Goal: Check status: Check status

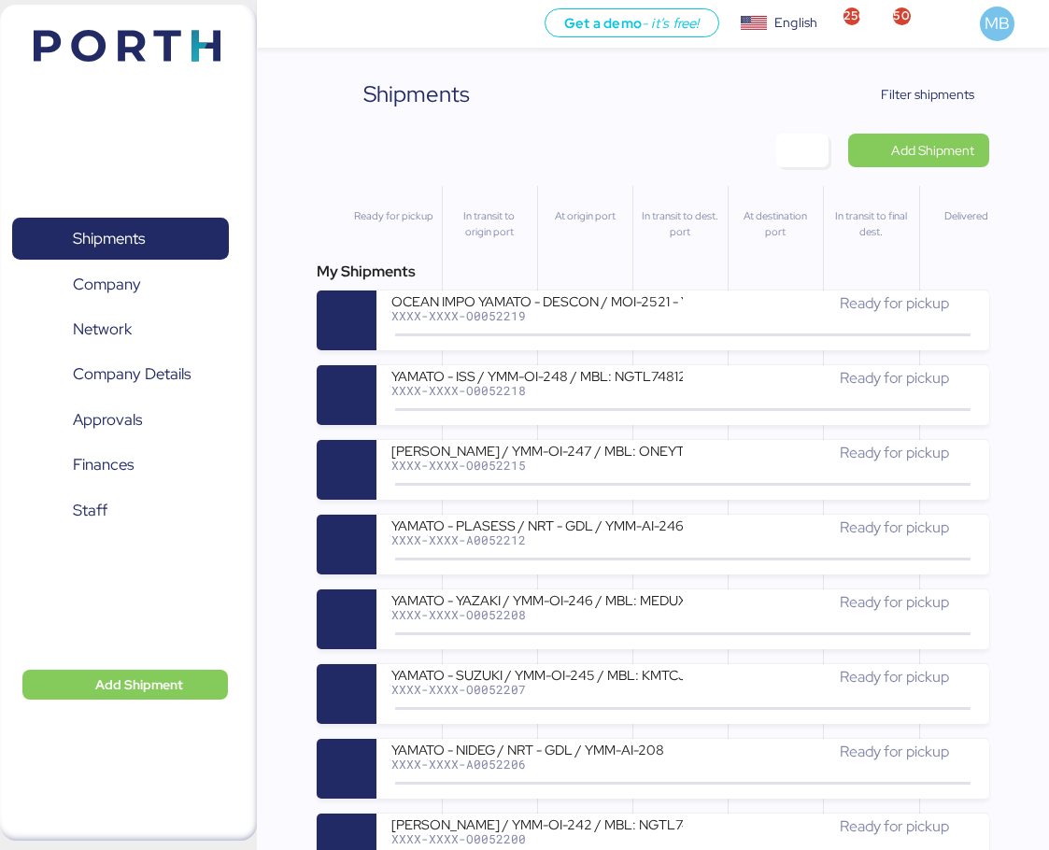
click at [791, 158] on span "button" at bounding box center [803, 151] width 52 height 34
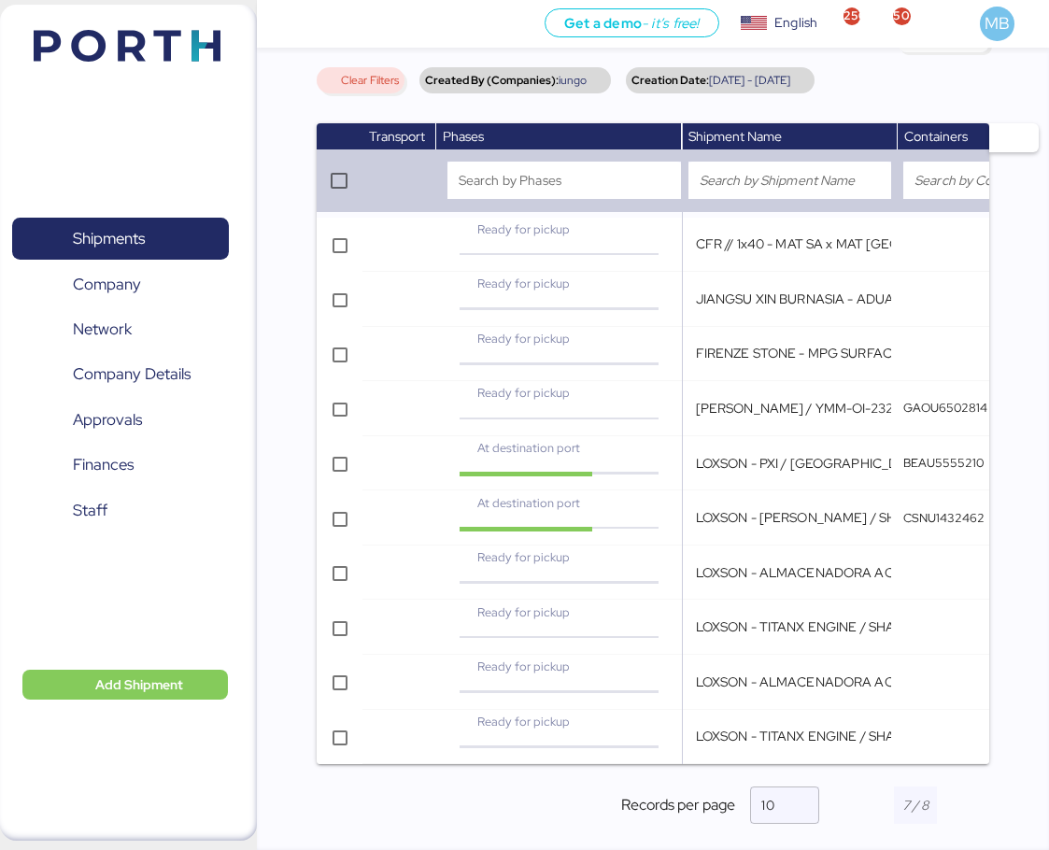
scroll to position [228, 0]
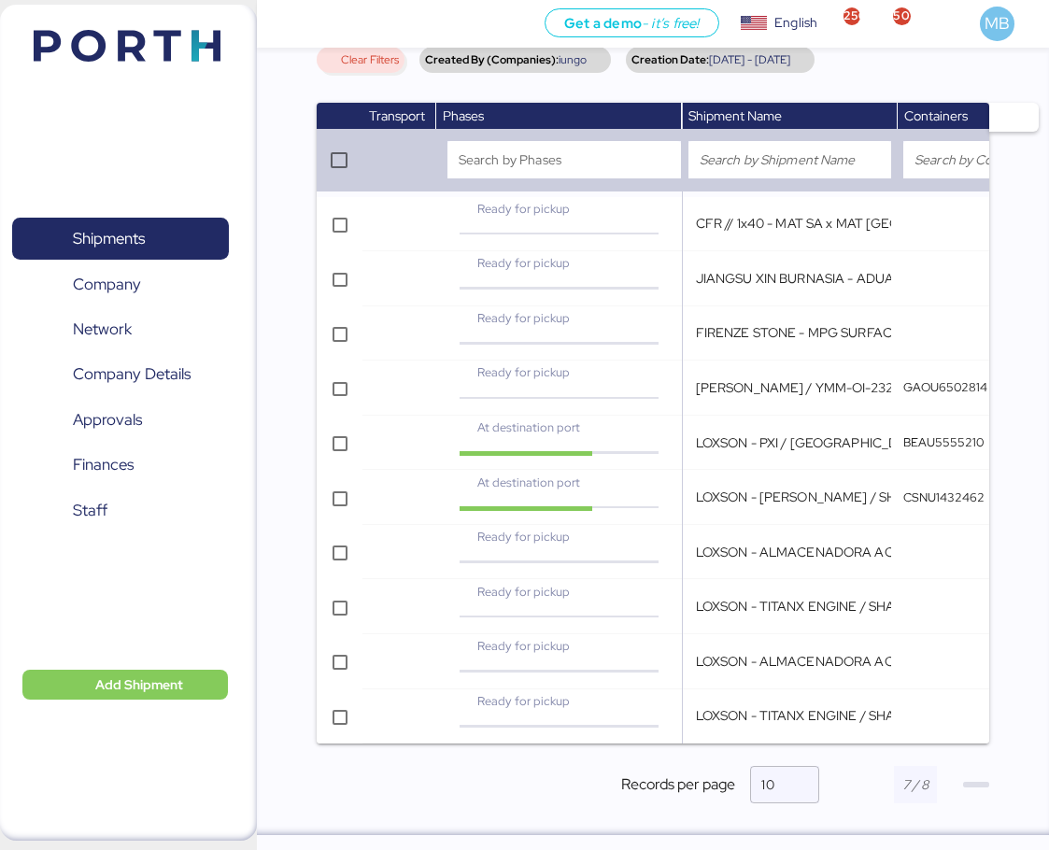
click at [972, 787] on span "button" at bounding box center [977, 785] width 26 height 6
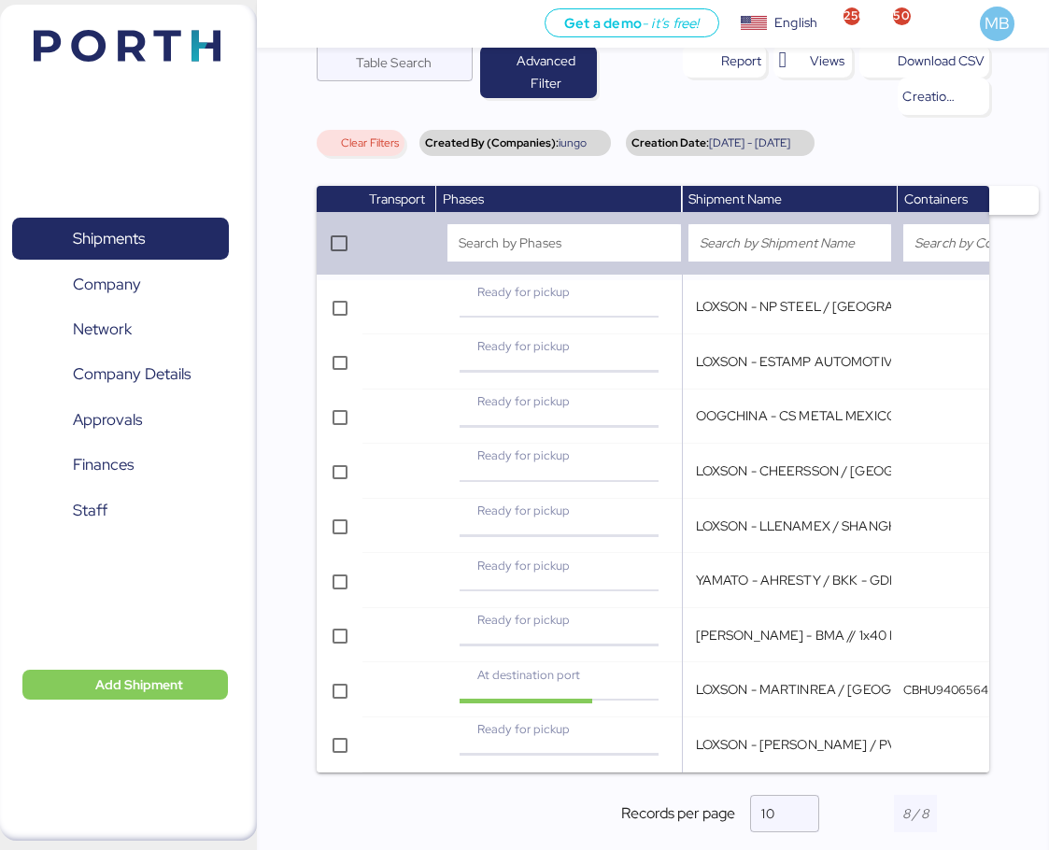
scroll to position [174, 0]
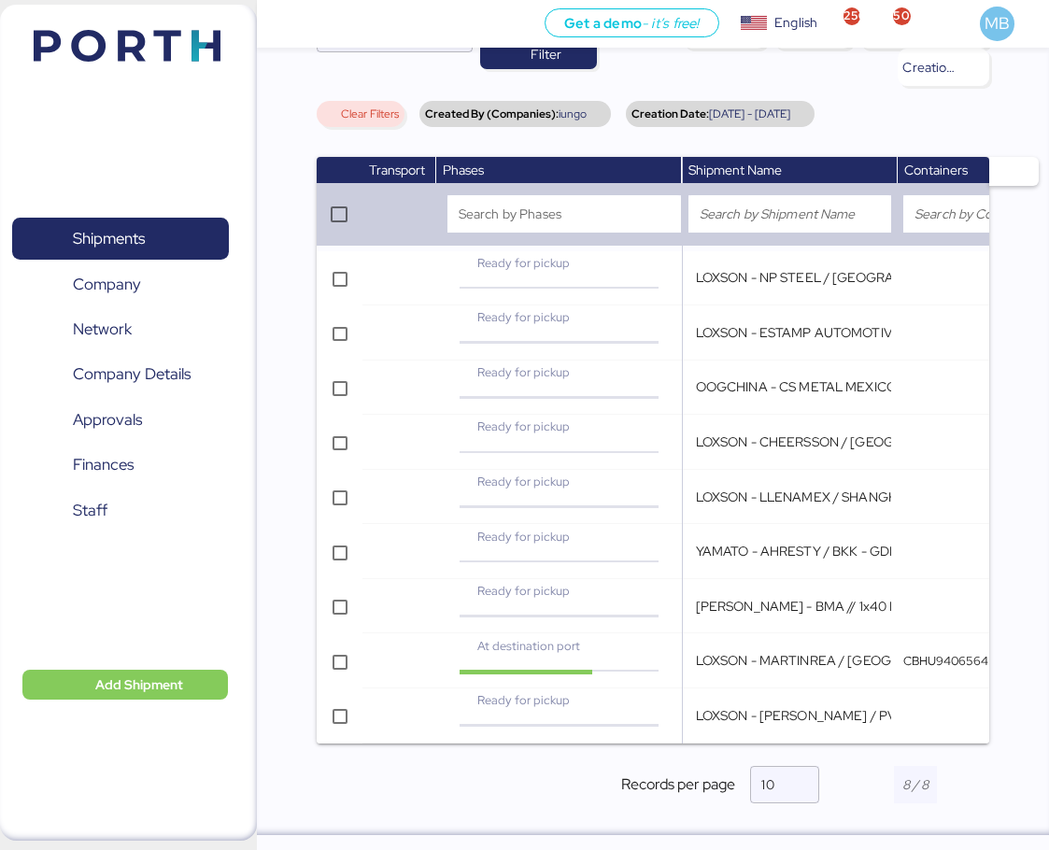
click at [171, 230] on span "Shipments" at bounding box center [120, 238] width 201 height 27
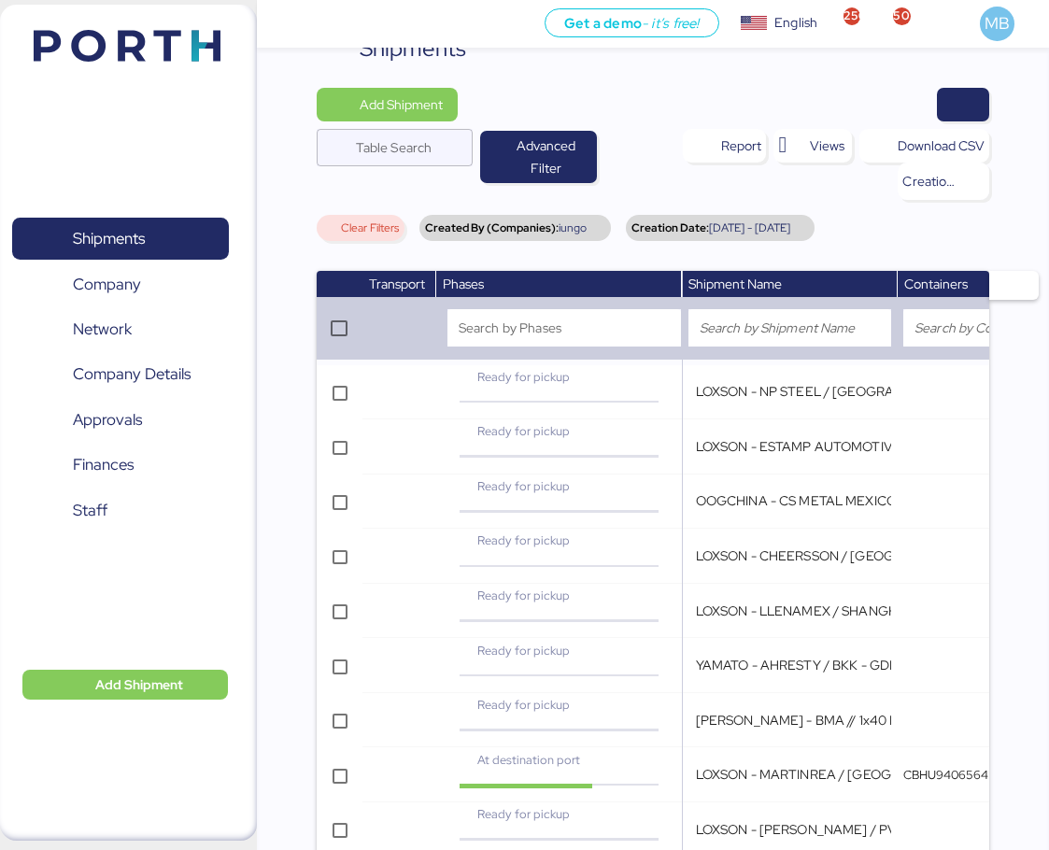
scroll to position [0, 0]
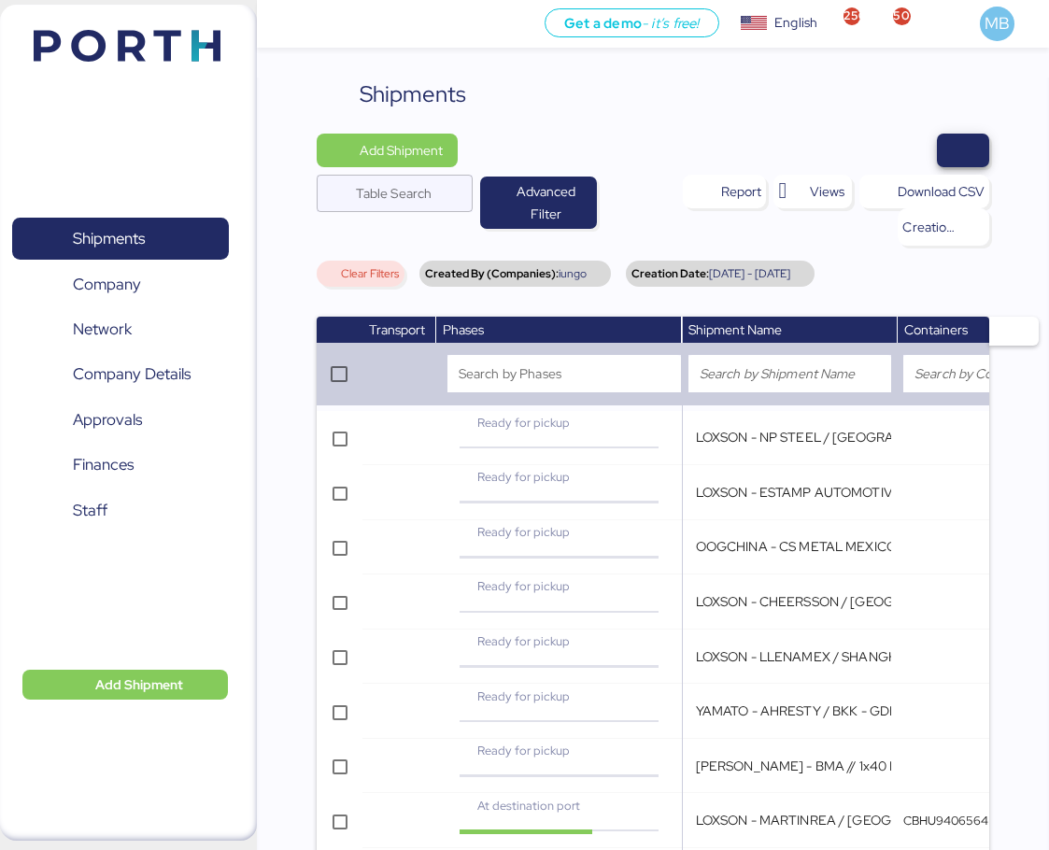
click at [963, 147] on span "button" at bounding box center [963, 150] width 22 height 26
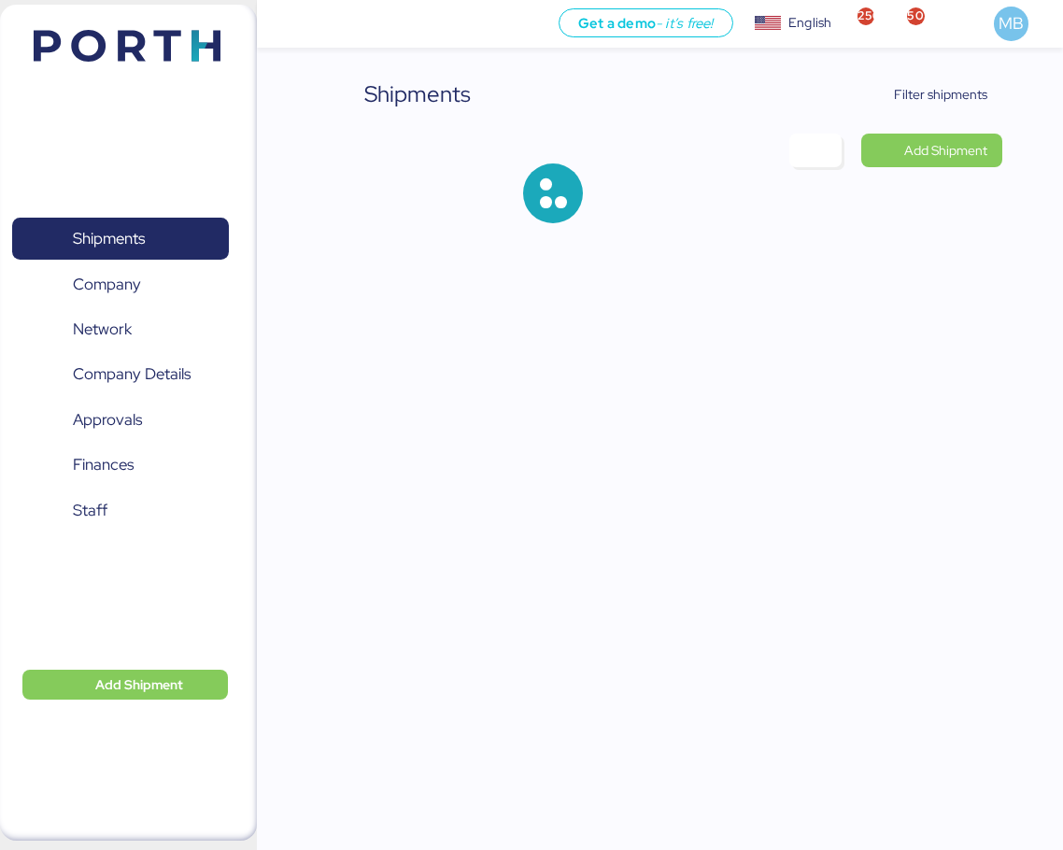
click at [954, 86] on span "Filter shipments" at bounding box center [940, 94] width 93 height 22
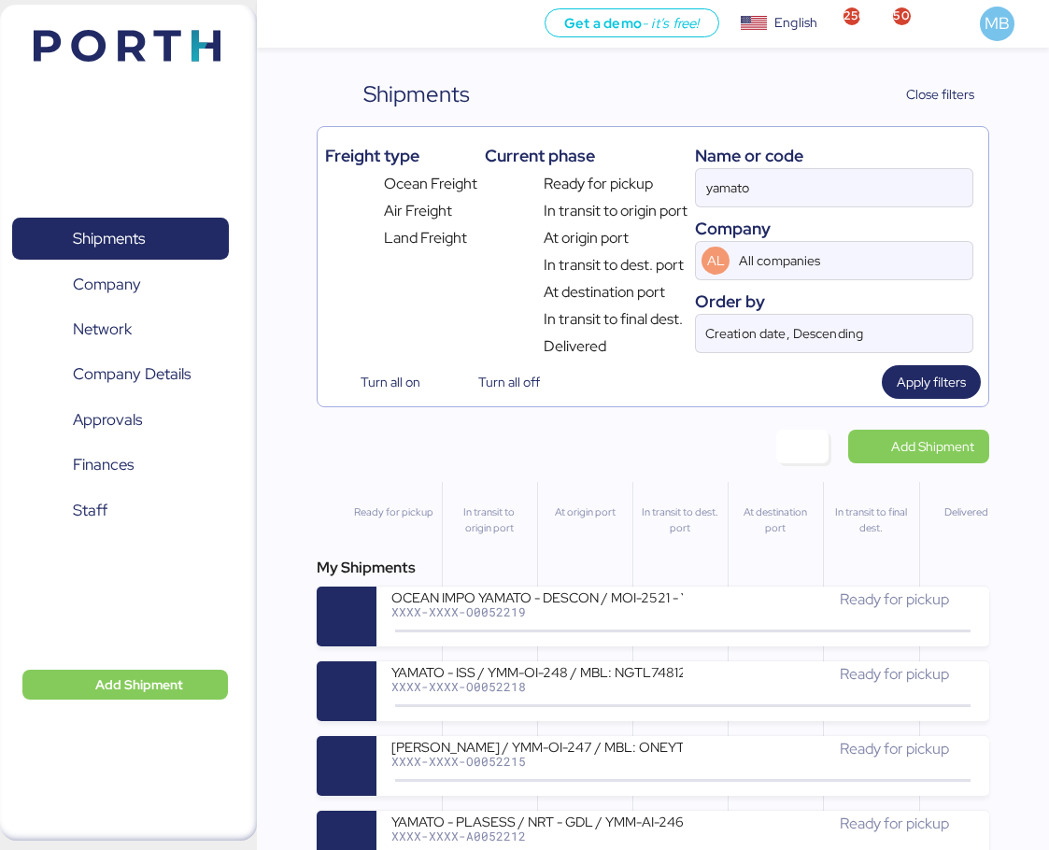
drag, startPoint x: 788, startPoint y: 191, endPoint x: 575, endPoint y: 186, distance: 213.1
click at [575, 186] on div "Freight type Ocean Freight Air Freight Land Freight Current phase Ready for pic…" at bounding box center [653, 246] width 657 height 223
paste input "A0052189"
type input "A0052189"
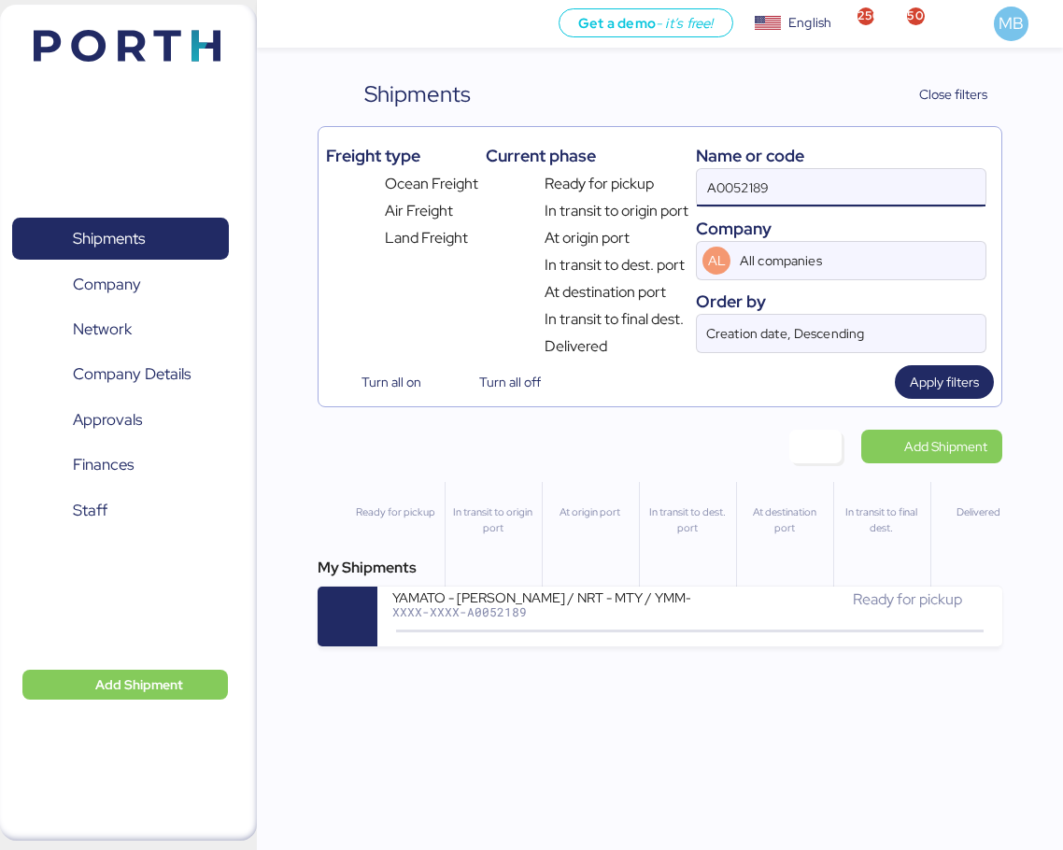
click at [655, 603] on div "YAMATO - [PERSON_NAME] / NRT - MTY / YMM-AI-205" at bounding box center [542, 597] width 298 height 16
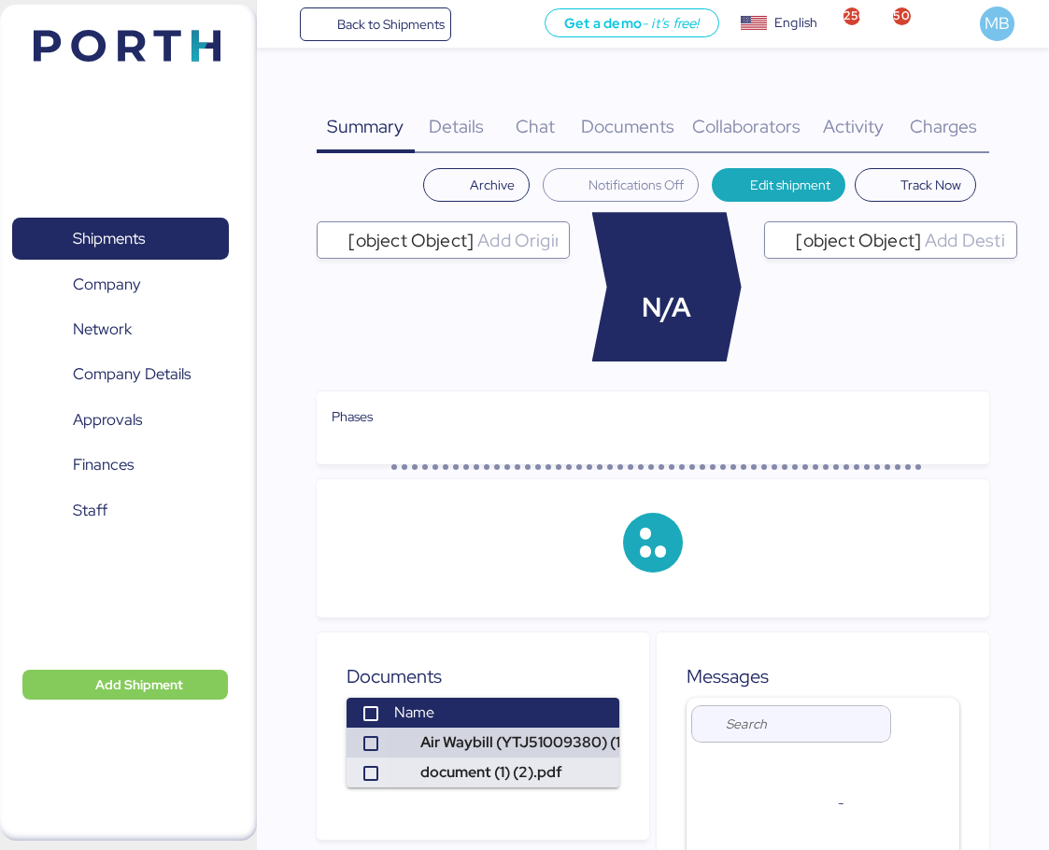
click at [964, 104] on div "Charges 0" at bounding box center [944, 116] width 92 height 76
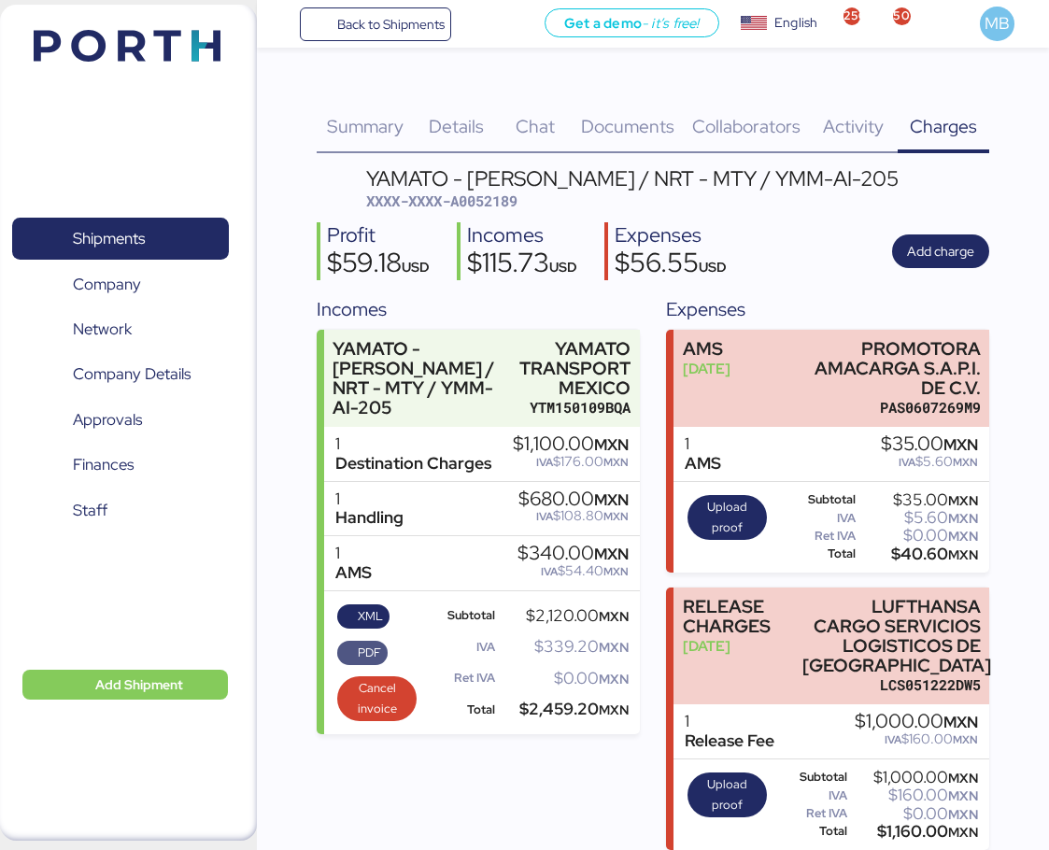
click at [366, 646] on span "PDF" at bounding box center [369, 653] width 23 height 21
click at [364, 621] on span "XML" at bounding box center [370, 617] width 25 height 21
